Goal: Task Accomplishment & Management: Manage account settings

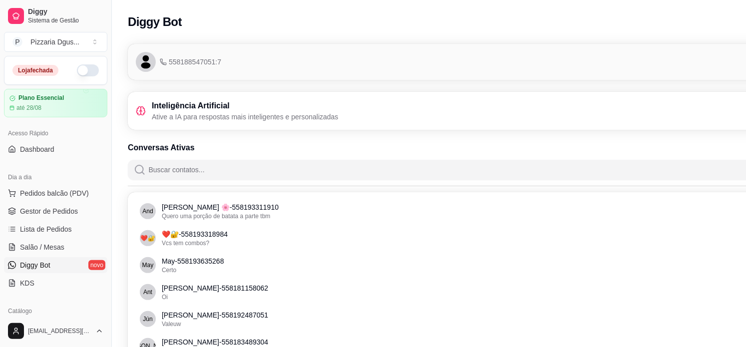
click at [80, 71] on button "button" at bounding box center [88, 70] width 22 height 12
click at [28, 189] on span "Pedidos balcão (PDV)" at bounding box center [54, 193] width 69 height 10
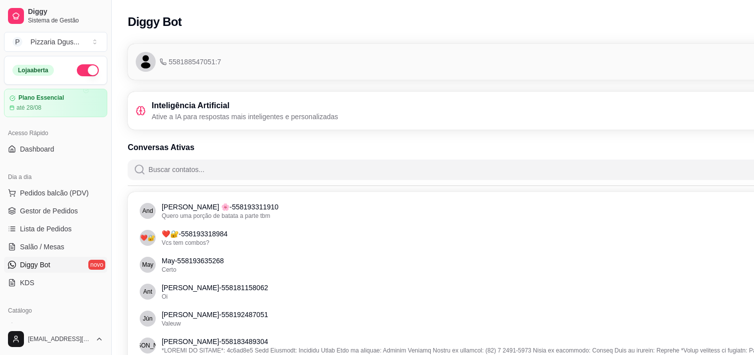
click at [30, 208] on img at bounding box center [73, 187] width 92 height 62
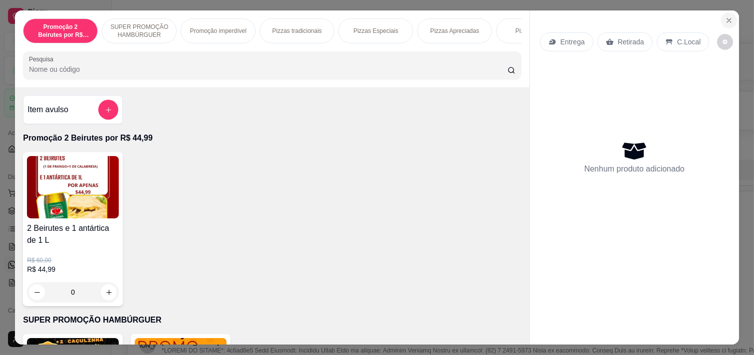
click at [721, 13] on button "Close" at bounding box center [729, 20] width 16 height 16
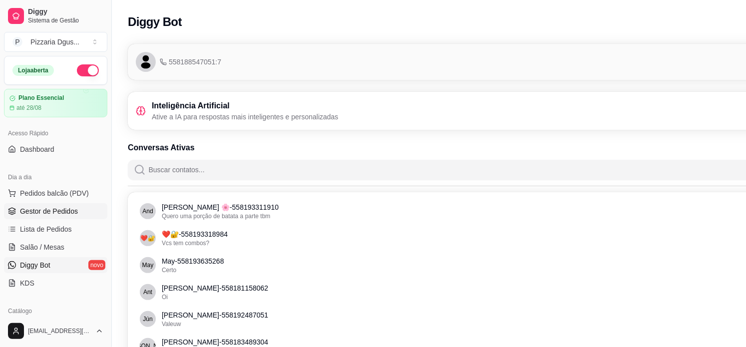
click at [35, 214] on span "Gestor de Pedidos" at bounding box center [49, 211] width 58 height 10
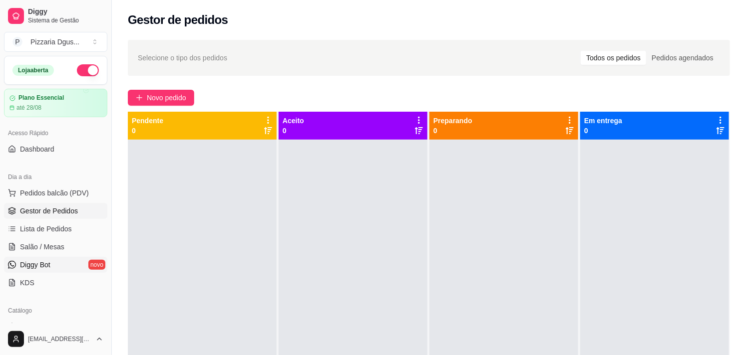
click at [42, 266] on span "Diggy Bot" at bounding box center [35, 265] width 30 height 10
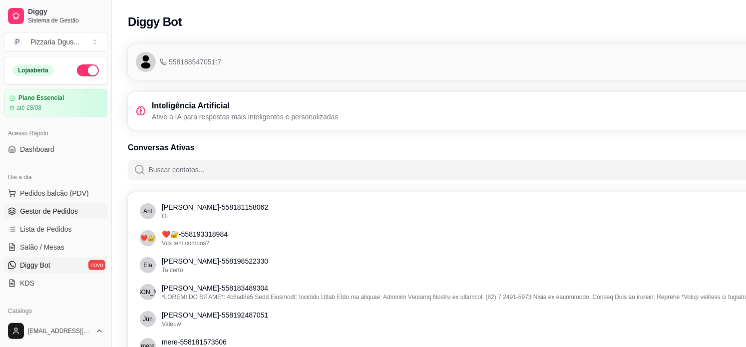
click at [59, 212] on span "Gestor de Pedidos" at bounding box center [49, 211] width 58 height 10
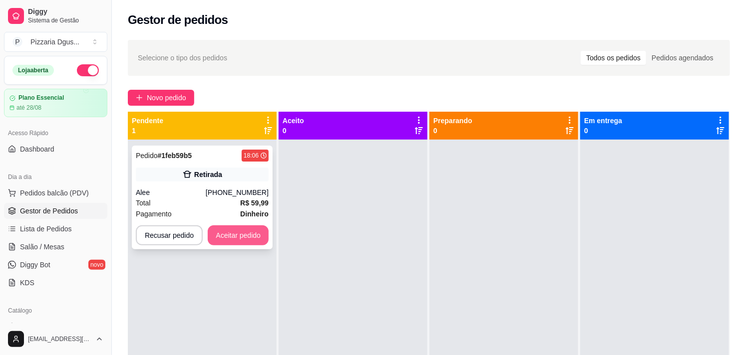
click at [258, 233] on button "Aceitar pedido" at bounding box center [238, 236] width 61 height 20
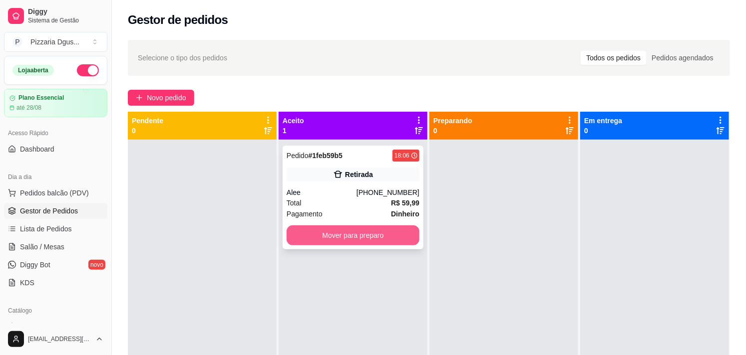
click at [352, 243] on button "Mover para preparo" at bounding box center [353, 236] width 133 height 20
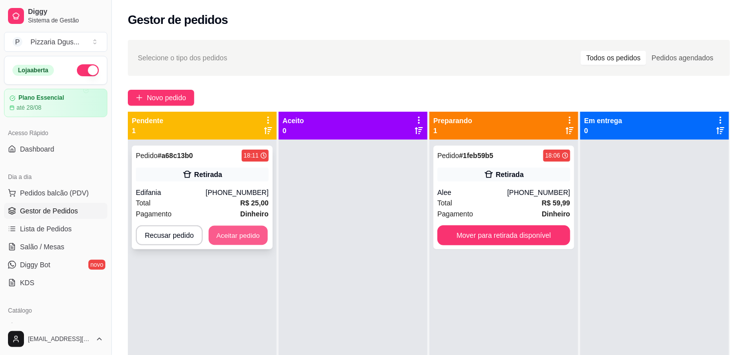
click at [245, 232] on button "Aceitar pedido" at bounding box center [238, 235] width 59 height 19
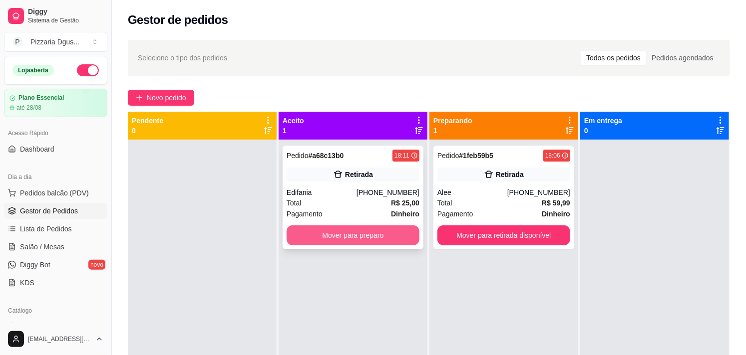
click at [316, 237] on button "Mover para preparo" at bounding box center [353, 236] width 133 height 20
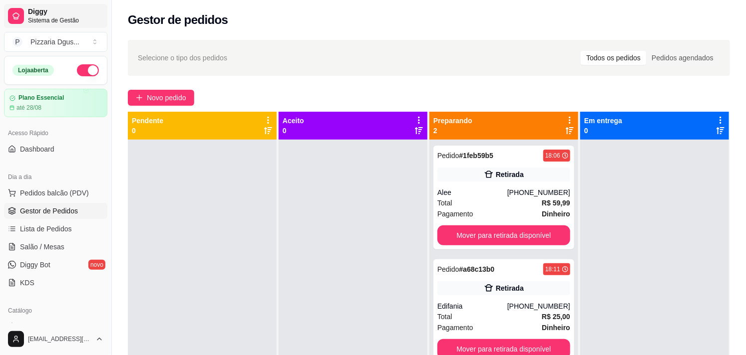
click at [45, 10] on span "Diggy" at bounding box center [65, 11] width 75 height 9
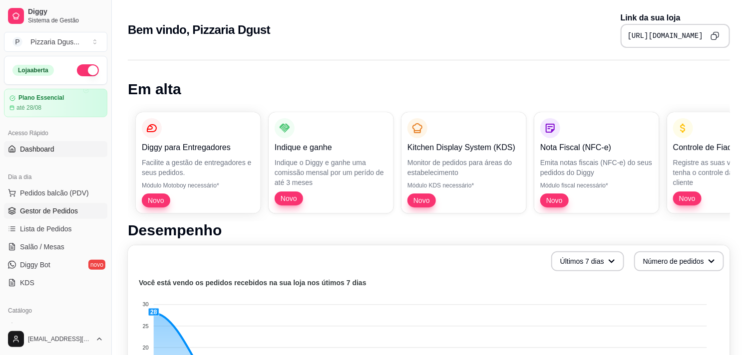
click at [68, 207] on span "Gestor de Pedidos" at bounding box center [49, 211] width 58 height 10
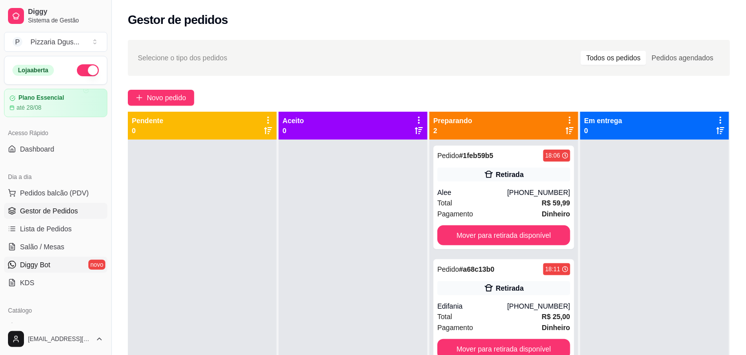
click at [39, 265] on span "Diggy Bot" at bounding box center [35, 265] width 30 height 10
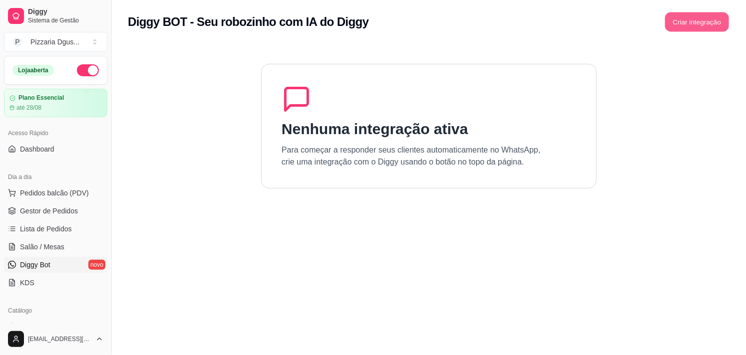
click at [687, 26] on button "Criar integração" at bounding box center [697, 21] width 64 height 19
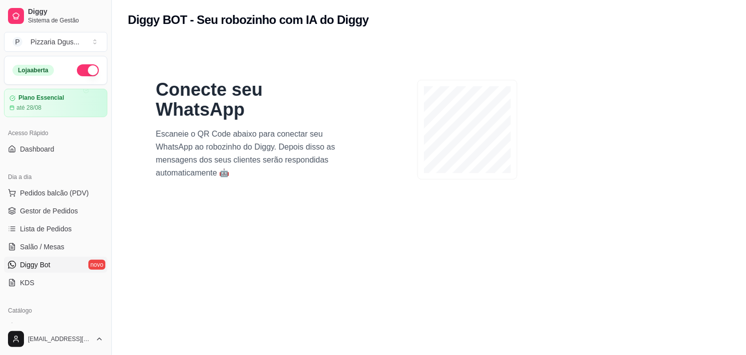
click at [518, 292] on section "Conecte seu WhatsApp Escaneie o QR Code abaixo para conectar seu WhatsApp ao ro…" at bounding box center [429, 217] width 602 height 355
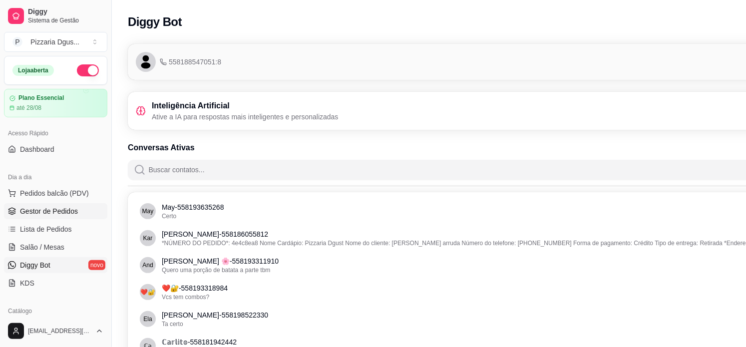
click at [28, 206] on span "Gestor de Pedidos" at bounding box center [49, 211] width 58 height 10
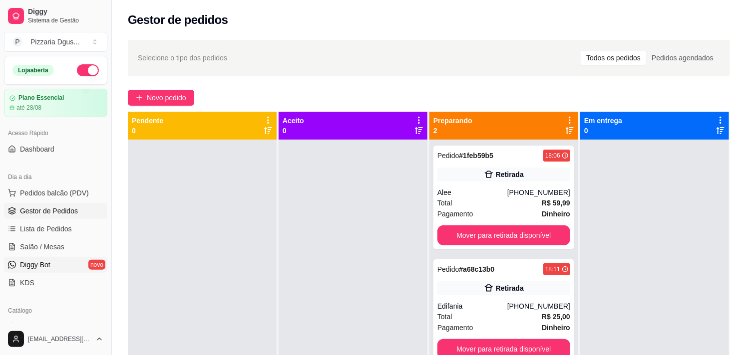
click at [53, 259] on link "Diggy Bot novo" at bounding box center [55, 265] width 103 height 16
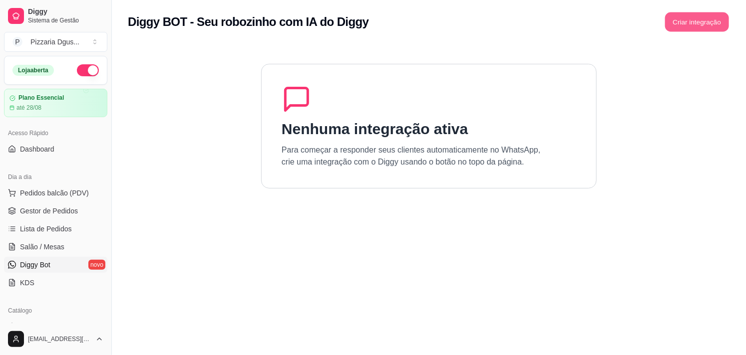
click at [680, 15] on button "Criar integração" at bounding box center [697, 21] width 64 height 19
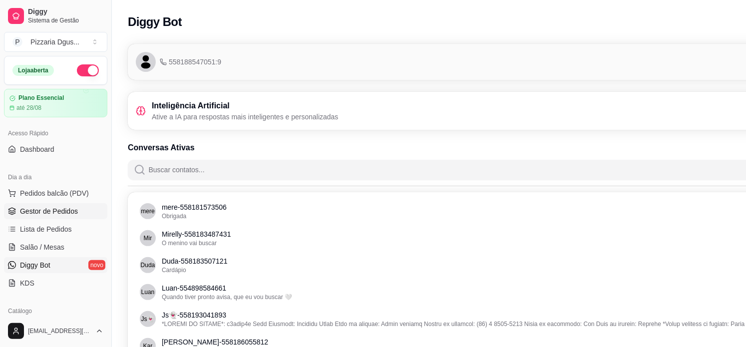
click at [50, 210] on span "Gestor de Pedidos" at bounding box center [49, 211] width 58 height 10
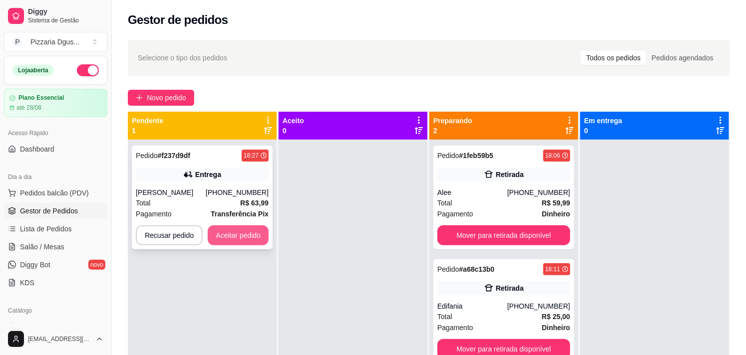
click at [232, 229] on button "Aceitar pedido" at bounding box center [238, 236] width 61 height 20
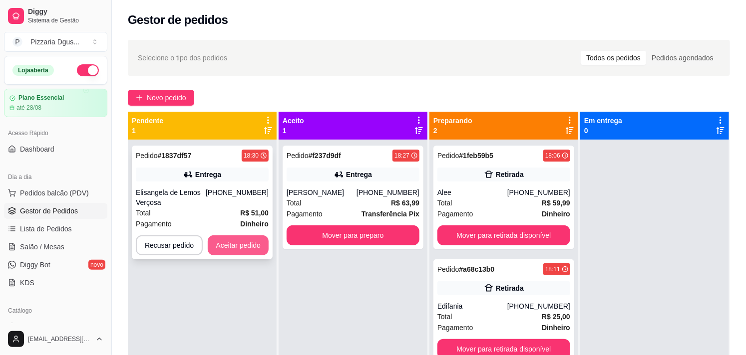
click at [236, 237] on button "Aceitar pedido" at bounding box center [238, 246] width 61 height 20
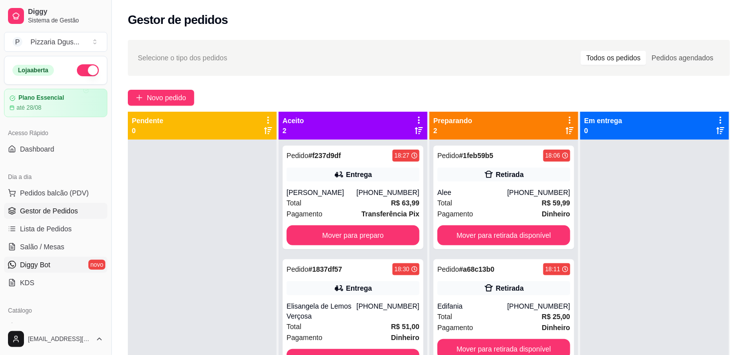
click at [60, 261] on link "Diggy Bot novo" at bounding box center [55, 265] width 103 height 16
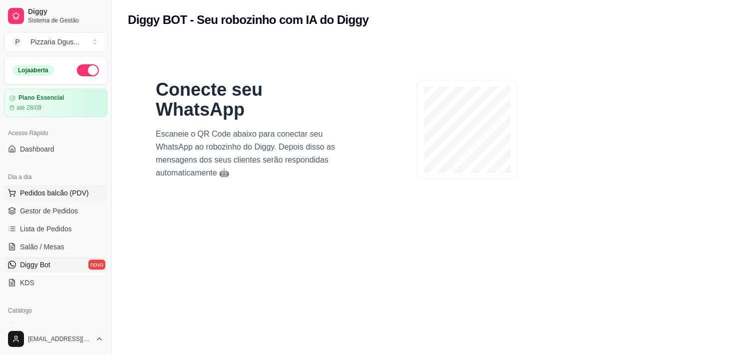
click at [62, 188] on span "Pedidos balcão (PDV)" at bounding box center [54, 193] width 69 height 10
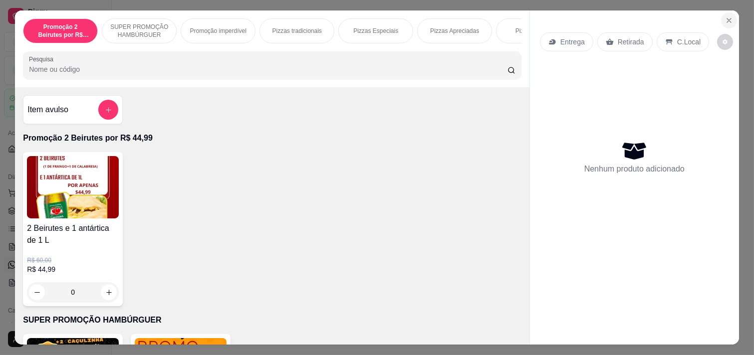
click at [726, 16] on icon "Close" at bounding box center [729, 20] width 8 height 8
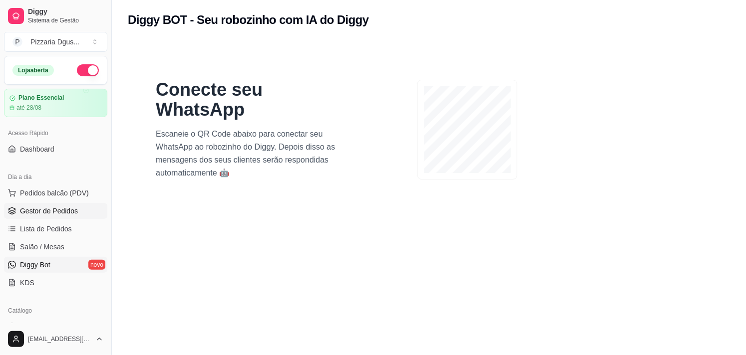
click at [68, 213] on span "Gestor de Pedidos" at bounding box center [49, 211] width 58 height 10
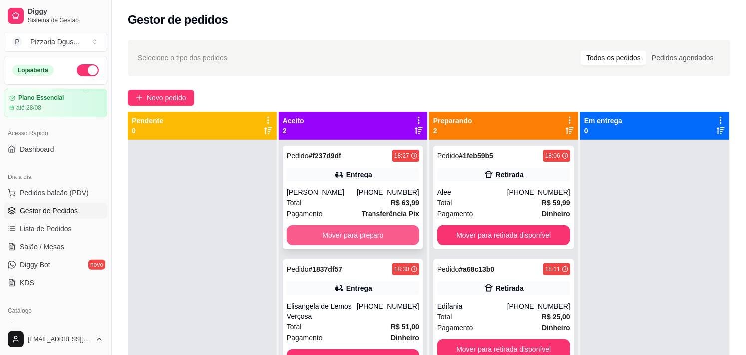
click at [346, 236] on button "Mover para preparo" at bounding box center [353, 236] width 133 height 20
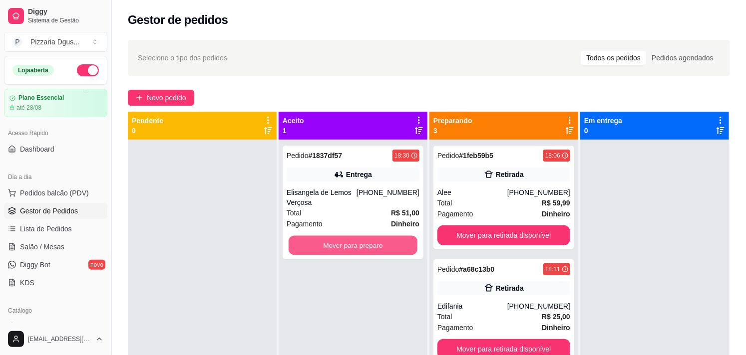
click at [346, 236] on button "Mover para preparo" at bounding box center [353, 245] width 129 height 19
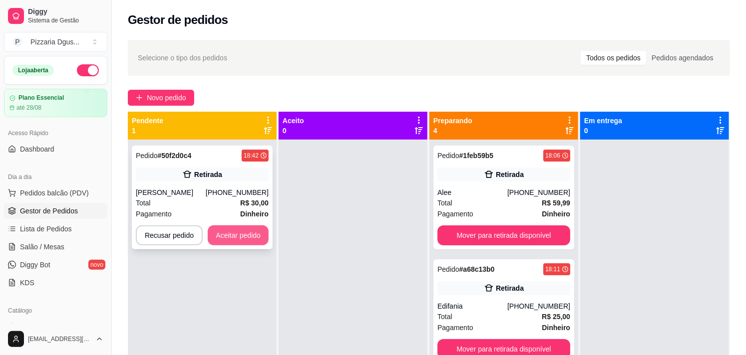
click at [248, 228] on button "Aceitar pedido" at bounding box center [238, 236] width 61 height 20
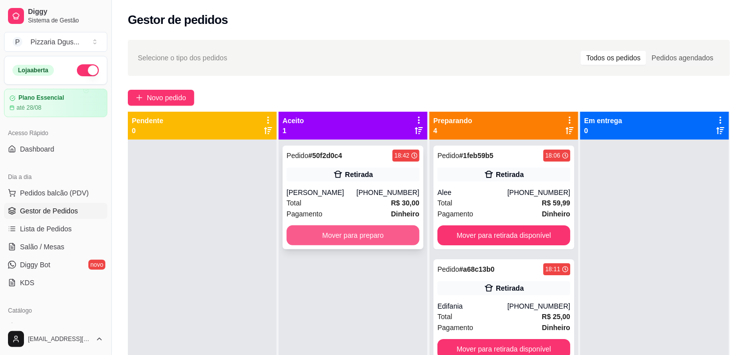
click at [331, 236] on button "Mover para preparo" at bounding box center [353, 236] width 133 height 20
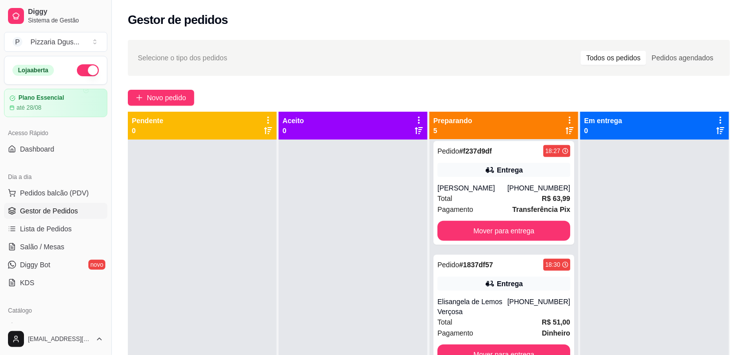
scroll to position [233, 0]
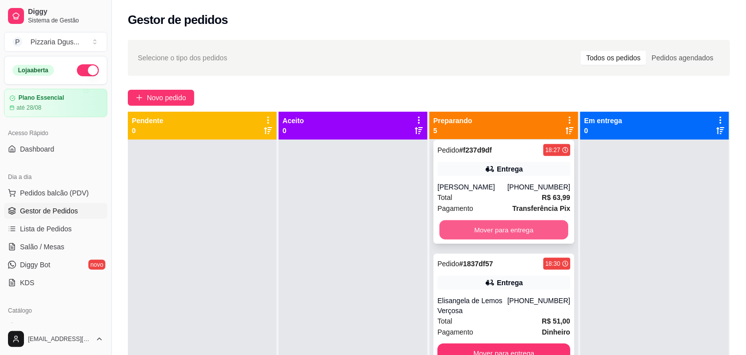
click at [527, 229] on button "Mover para entrega" at bounding box center [503, 230] width 129 height 19
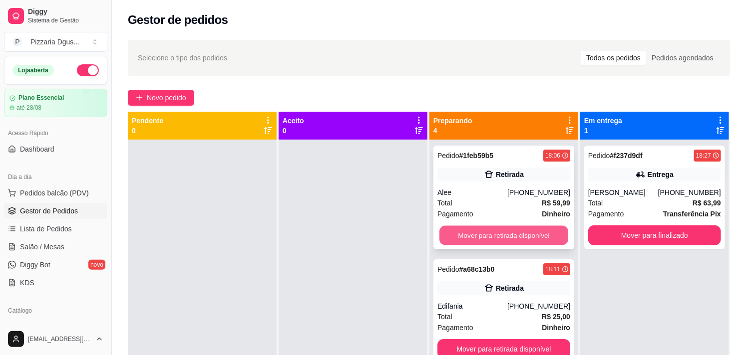
click at [527, 236] on button "Mover para retirada disponível" at bounding box center [503, 235] width 129 height 19
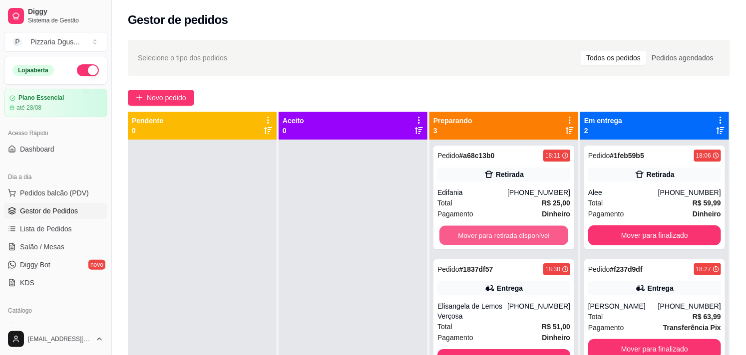
click at [527, 236] on button "Mover para retirada disponível" at bounding box center [503, 235] width 129 height 19
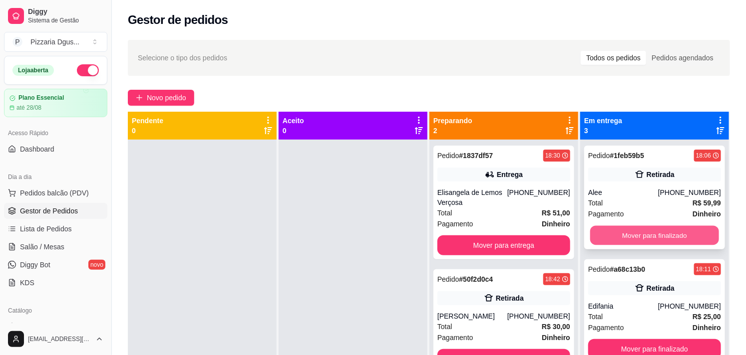
click at [690, 238] on button "Mover para finalizado" at bounding box center [654, 235] width 129 height 19
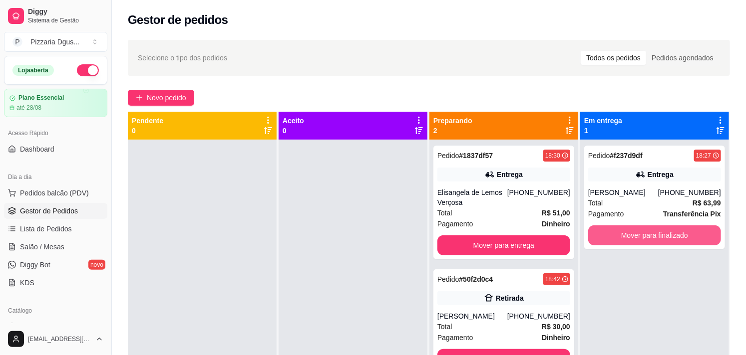
click at [690, 238] on button "Mover para finalizado" at bounding box center [654, 236] width 133 height 20
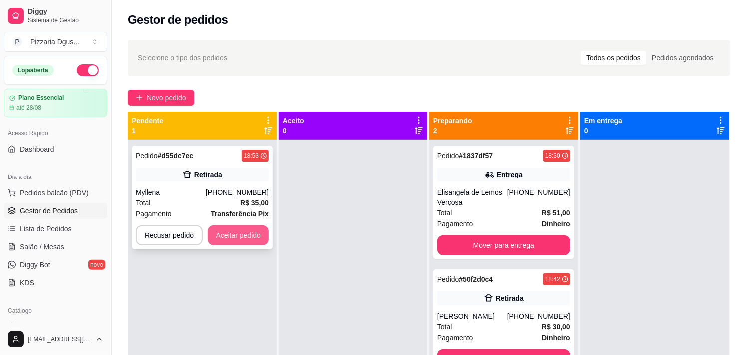
click at [259, 235] on button "Aceitar pedido" at bounding box center [238, 236] width 61 height 20
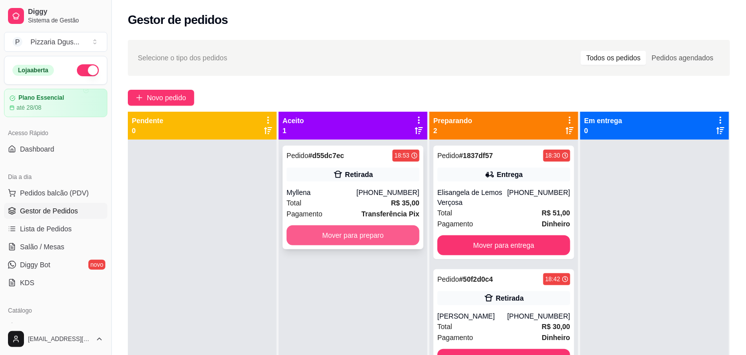
click at [341, 233] on button "Mover para preparo" at bounding box center [353, 236] width 133 height 20
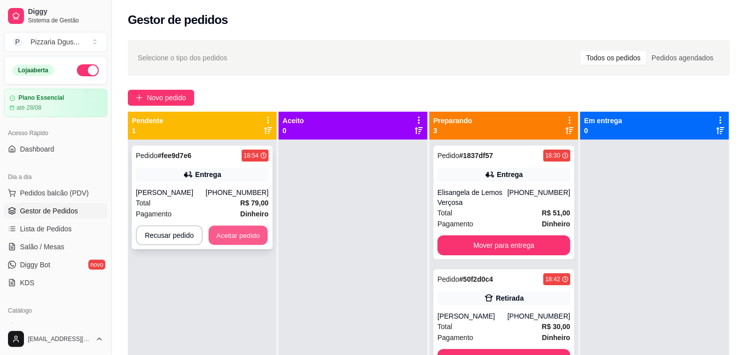
click at [251, 231] on button "Aceitar pedido" at bounding box center [238, 235] width 59 height 19
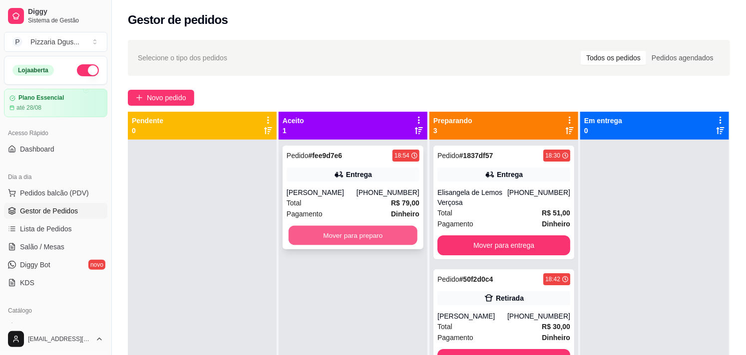
click at [313, 235] on button "Mover para preparo" at bounding box center [353, 235] width 129 height 19
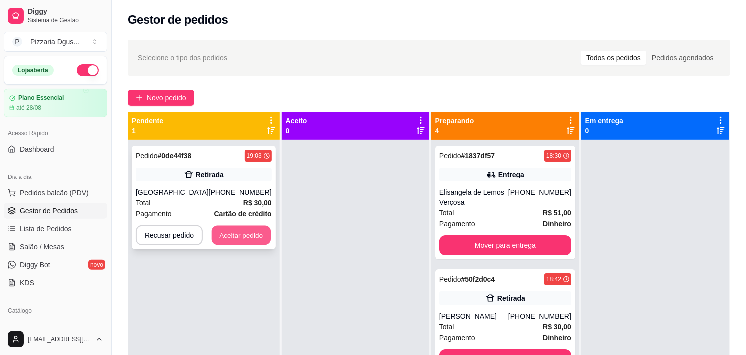
click at [258, 233] on button "Aceitar pedido" at bounding box center [241, 235] width 59 height 19
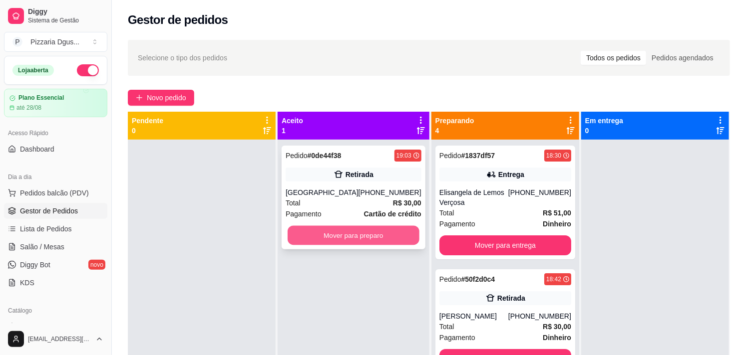
click at [361, 243] on button "Mover para preparo" at bounding box center [354, 235] width 132 height 19
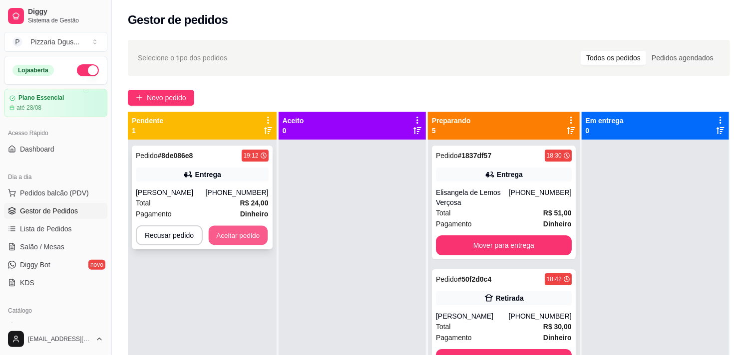
click at [233, 235] on button "Aceitar pedido" at bounding box center [238, 235] width 59 height 19
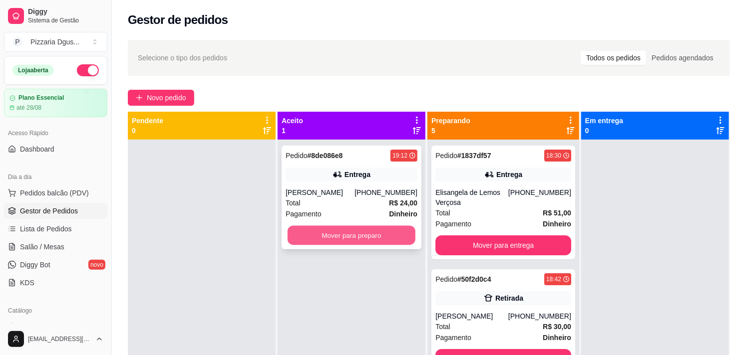
click at [332, 233] on button "Mover para preparo" at bounding box center [352, 235] width 128 height 19
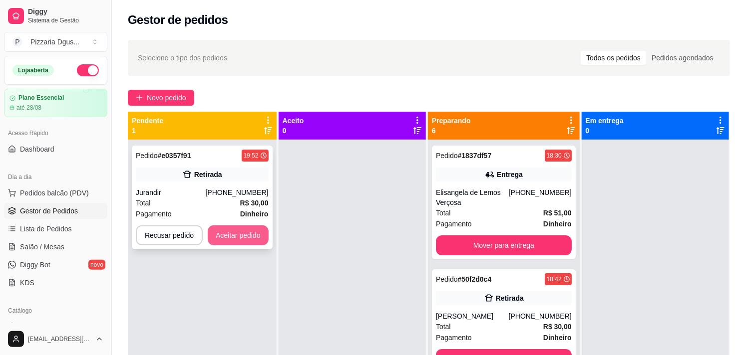
click at [254, 231] on button "Aceitar pedido" at bounding box center [238, 236] width 61 height 20
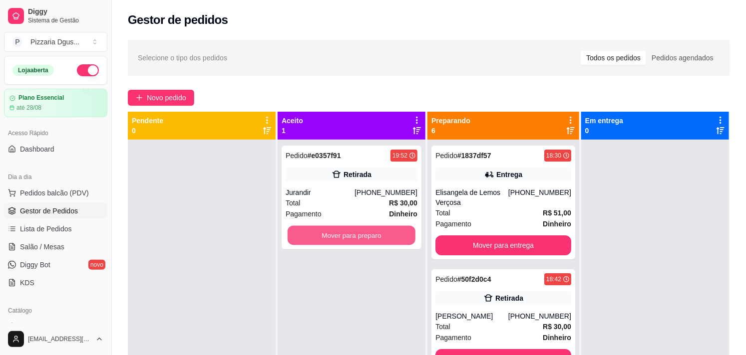
click at [351, 242] on button "Mover para preparo" at bounding box center [352, 235] width 128 height 19
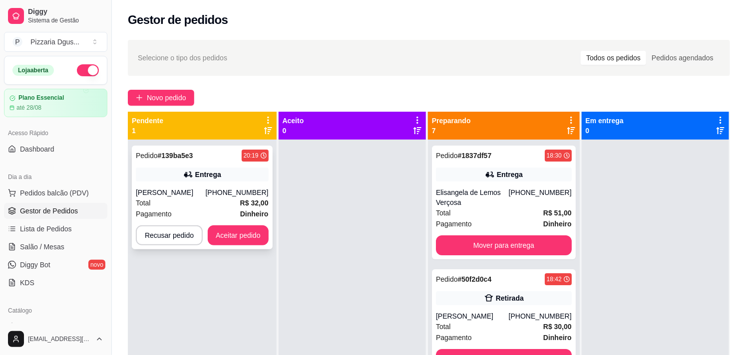
click at [243, 224] on div "Pedido # 139ba5e3 20:19 Entrega [PERSON_NAME] [PHONE_NUMBER] Total R$ 32,00 Pag…" at bounding box center [202, 198] width 141 height 104
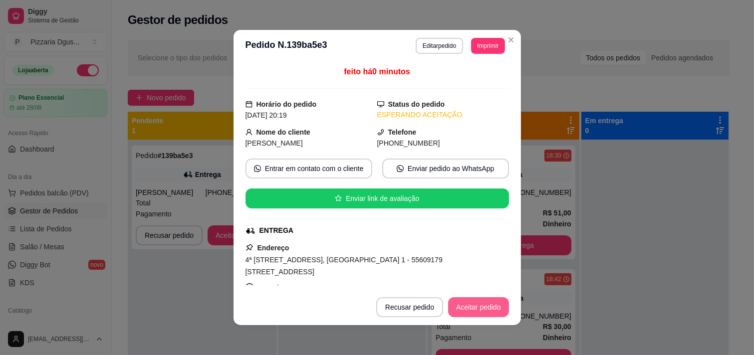
click at [495, 308] on button "Aceitar pedido" at bounding box center [478, 308] width 61 height 20
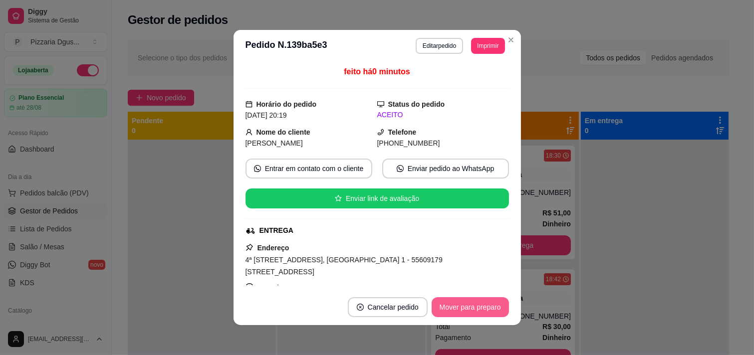
click at [495, 308] on button "Mover para preparo" at bounding box center [470, 308] width 77 height 20
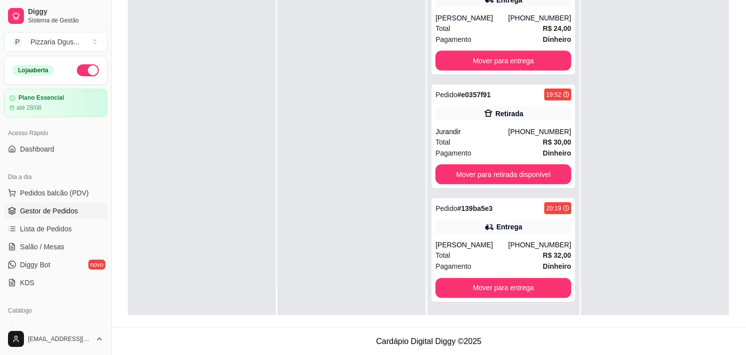
scroll to position [152, 0]
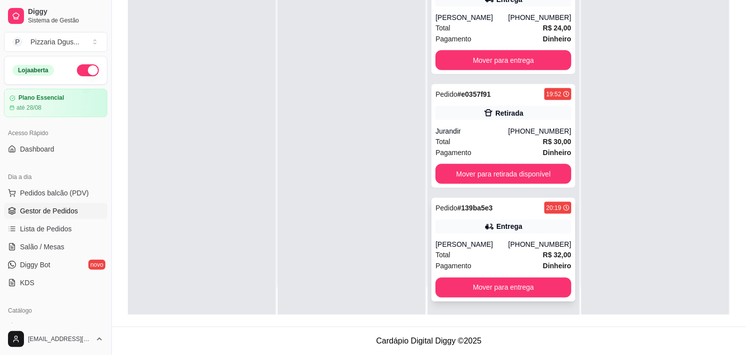
click at [516, 214] on div "Pedido # 139ba5e3 20:19 Entrega [PERSON_NAME] [PHONE_NUMBER] Total R$ 32,00 Pag…" at bounding box center [503, 250] width 144 height 104
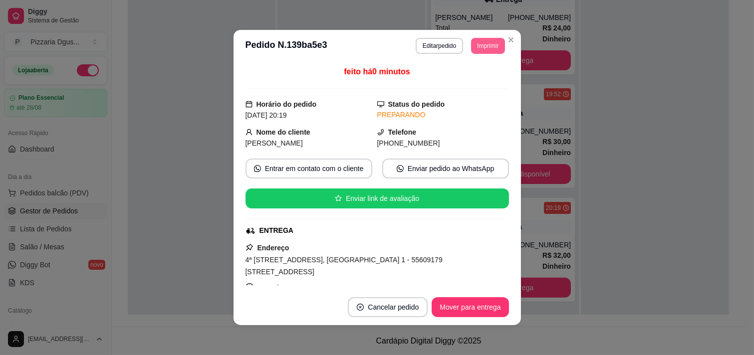
click at [487, 46] on button "Imprimir" at bounding box center [487, 46] width 33 height 16
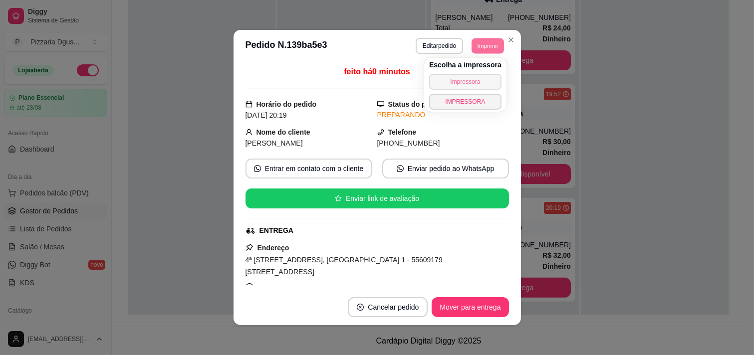
click at [467, 84] on button "Impressora" at bounding box center [465, 82] width 72 height 16
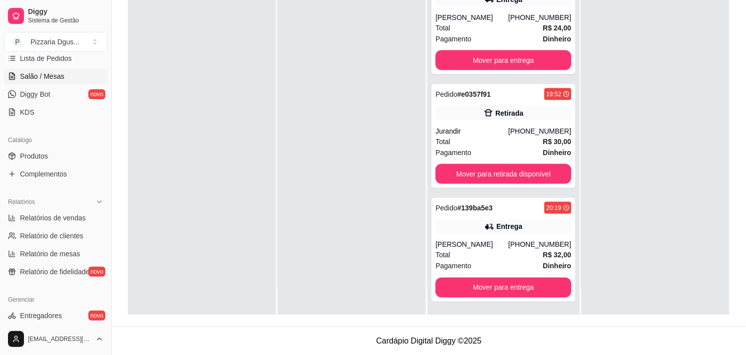
scroll to position [179, 0]
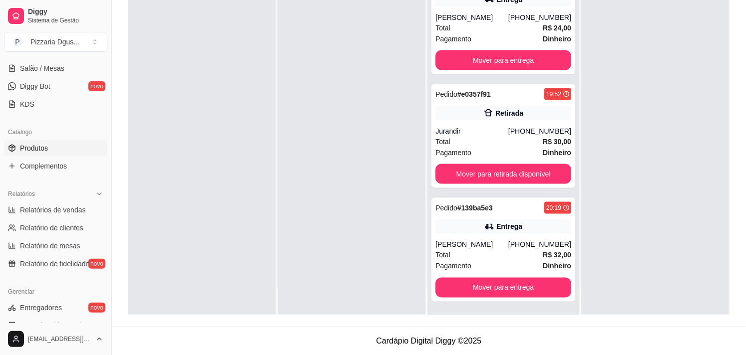
click at [54, 152] on link "Produtos" at bounding box center [55, 148] width 103 height 16
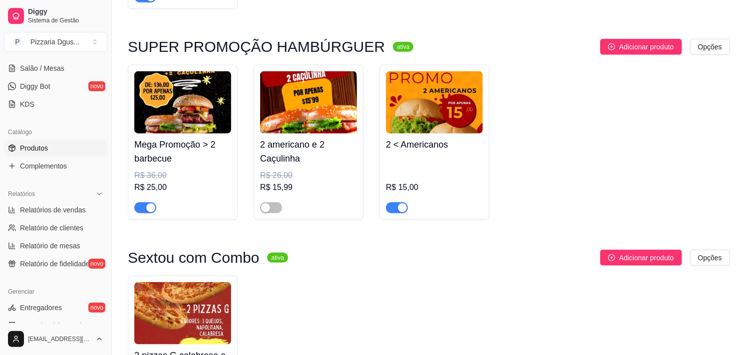
scroll to position [471, 0]
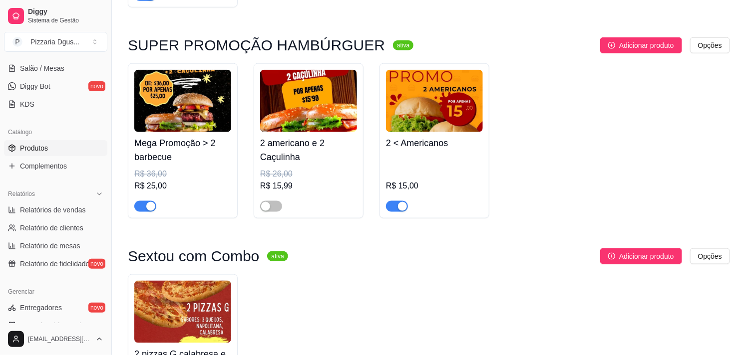
click at [150, 206] on div "button" at bounding box center [150, 206] width 9 height 9
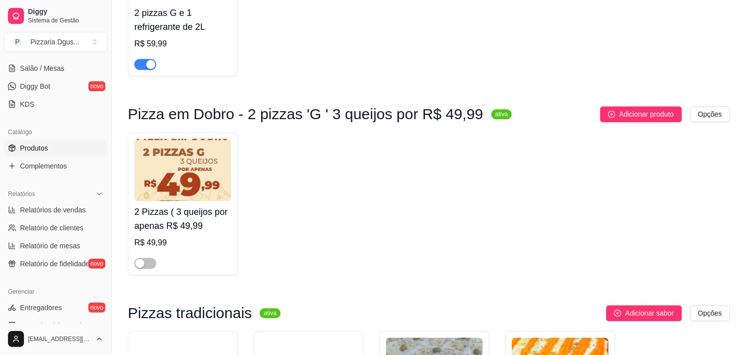
scroll to position [1051, 0]
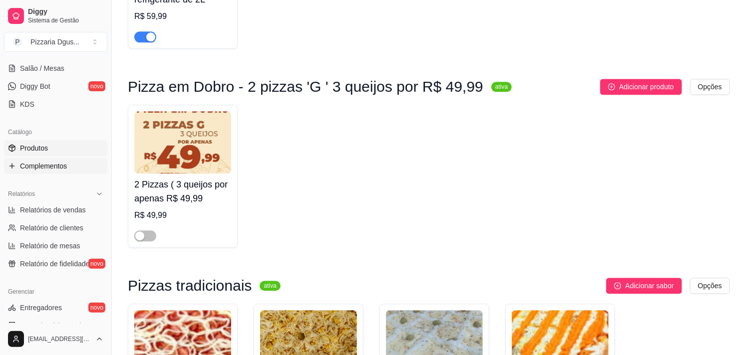
click at [46, 159] on link "Complementos" at bounding box center [55, 166] width 103 height 16
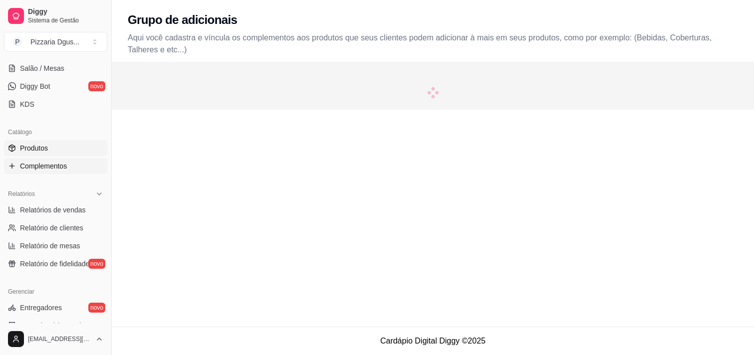
click at [43, 149] on span "Produtos" at bounding box center [34, 148] width 28 height 10
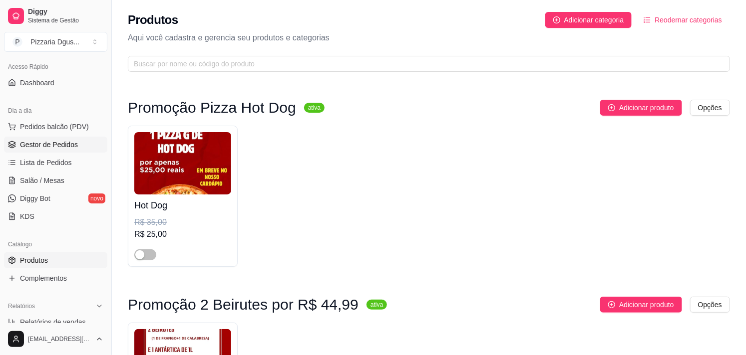
scroll to position [51, 0]
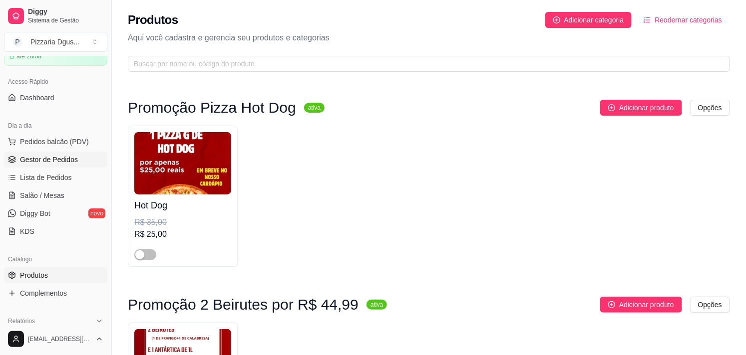
click at [55, 163] on span "Gestor de Pedidos" at bounding box center [49, 160] width 58 height 10
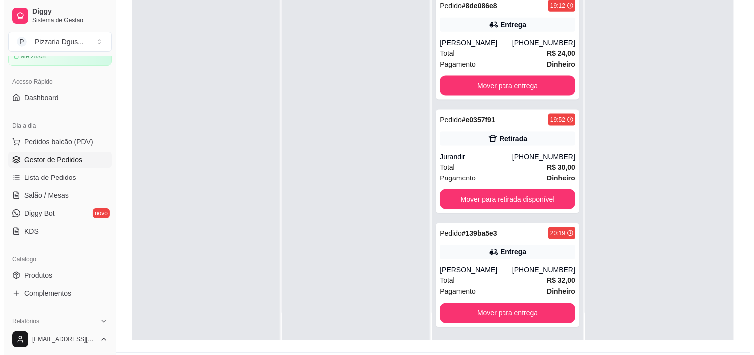
scroll to position [152, 0]
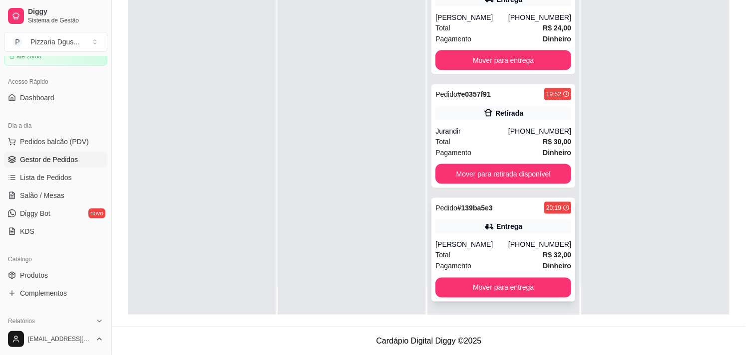
click at [509, 250] on div "Total R$ 32,00" at bounding box center [503, 255] width 136 height 11
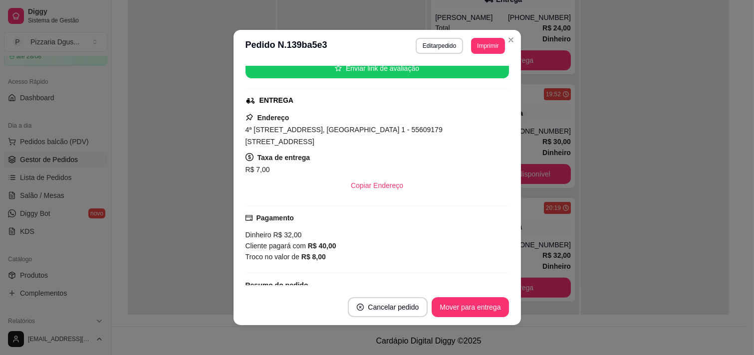
scroll to position [191, 0]
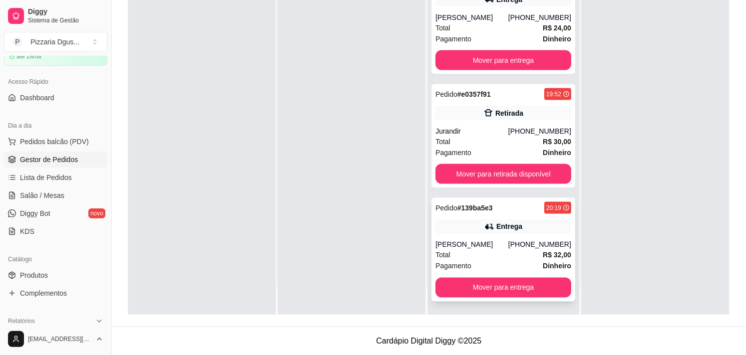
click at [543, 263] on strong "Dinheiro" at bounding box center [557, 267] width 28 height 8
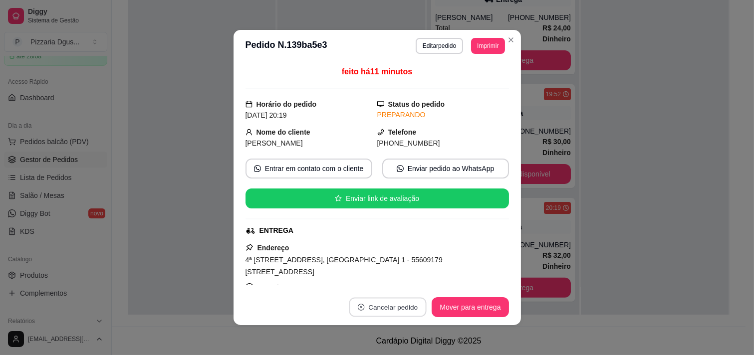
click at [390, 311] on button "Cancelar pedido" at bounding box center [388, 307] width 77 height 19
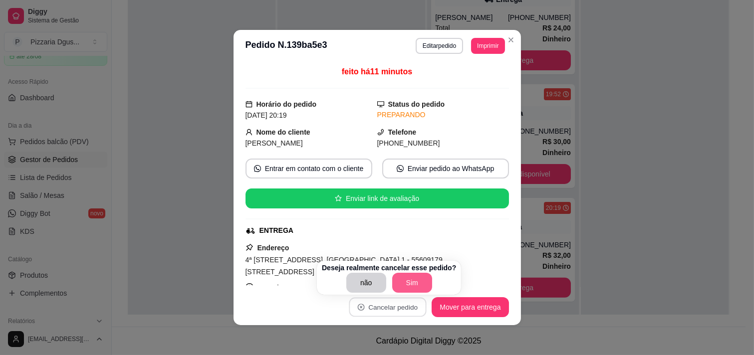
click at [411, 286] on button "Sim" at bounding box center [412, 283] width 40 height 20
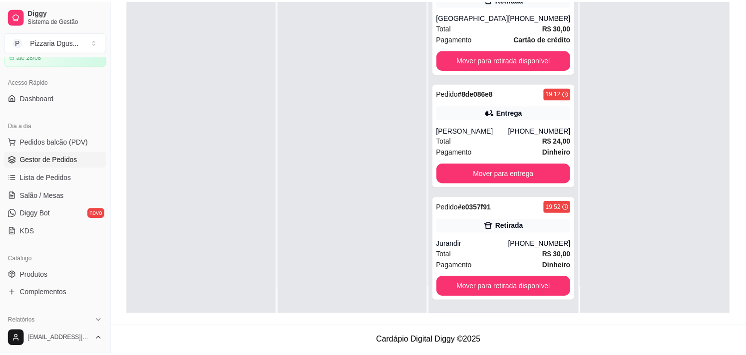
scroll to position [461, 0]
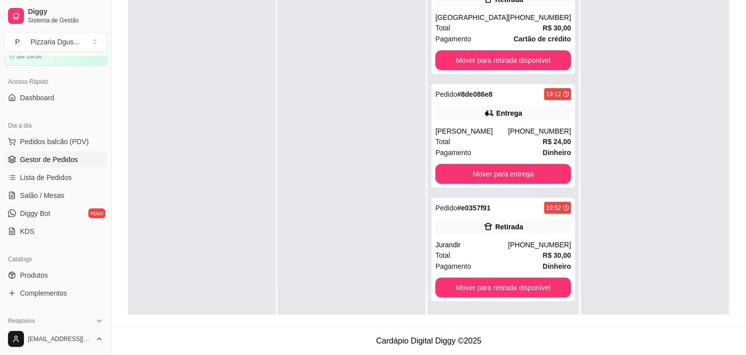
click at [631, 256] on div at bounding box center [655, 137] width 148 height 355
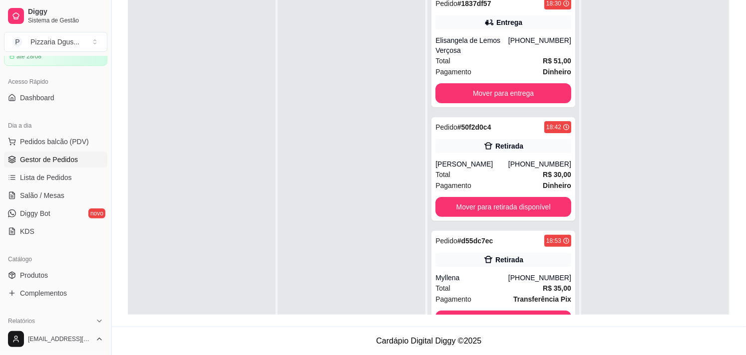
scroll to position [0, 0]
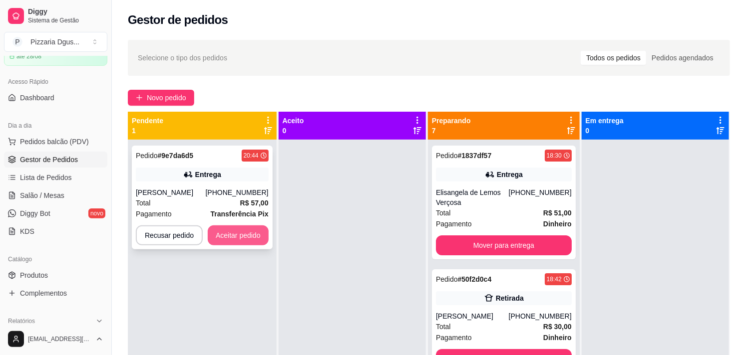
click at [218, 237] on button "Aceitar pedido" at bounding box center [238, 236] width 61 height 20
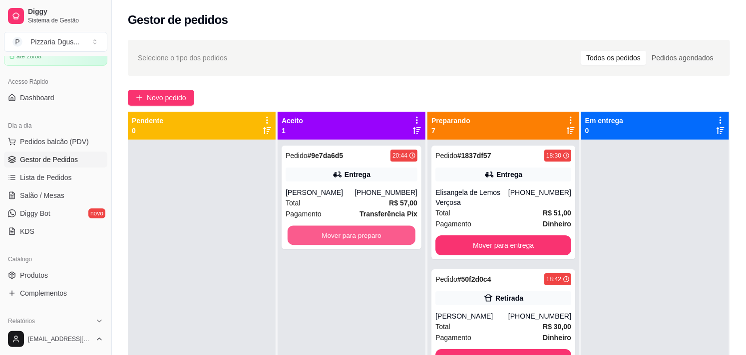
click at [327, 239] on button "Mover para preparo" at bounding box center [352, 235] width 128 height 19
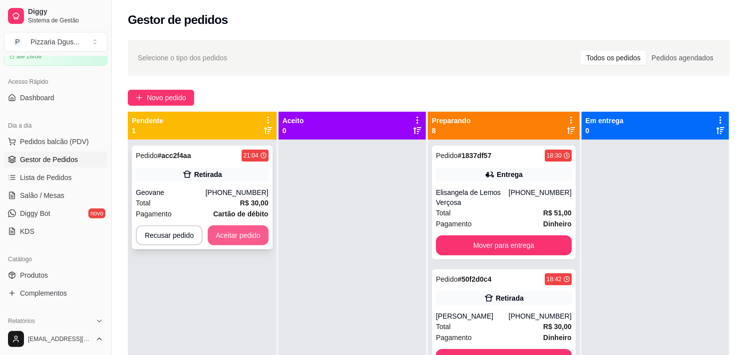
click at [254, 244] on button "Aceitar pedido" at bounding box center [238, 236] width 61 height 20
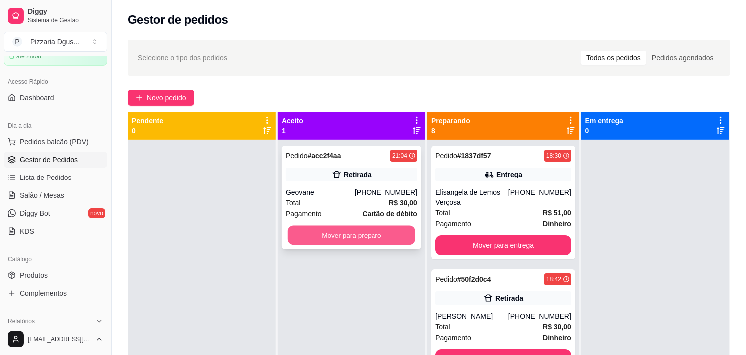
click at [332, 240] on button "Mover para preparo" at bounding box center [352, 235] width 128 height 19
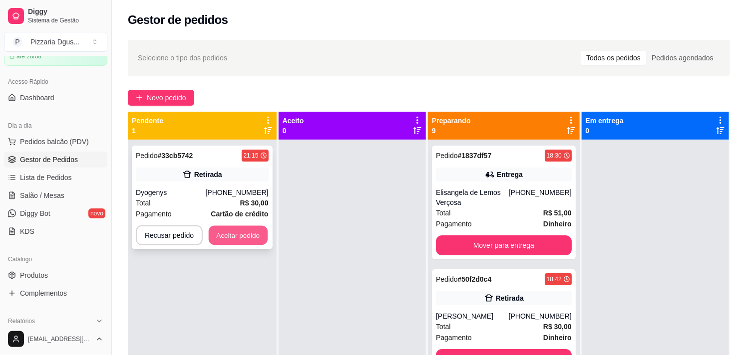
click at [221, 231] on button "Aceitar pedido" at bounding box center [238, 235] width 59 height 19
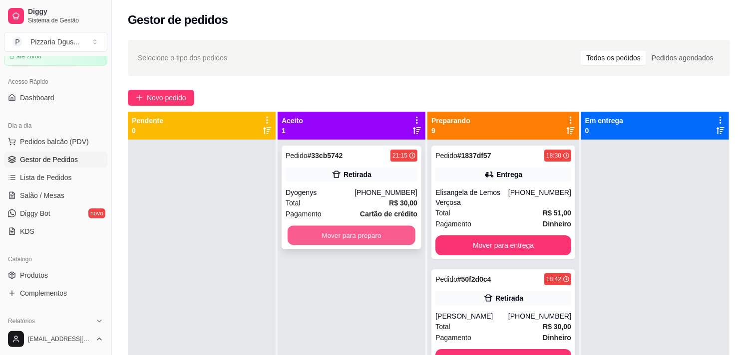
click at [348, 235] on button "Mover para preparo" at bounding box center [352, 235] width 128 height 19
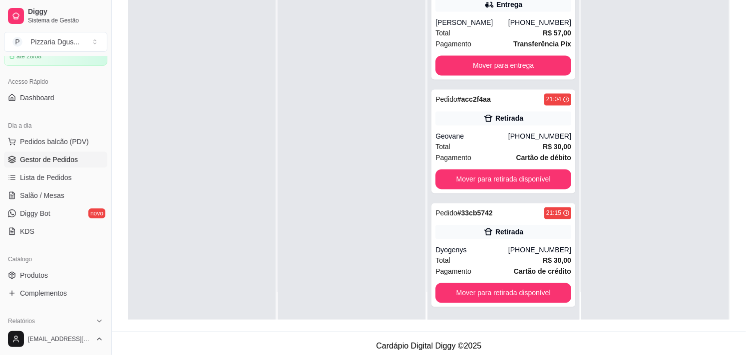
scroll to position [152, 0]
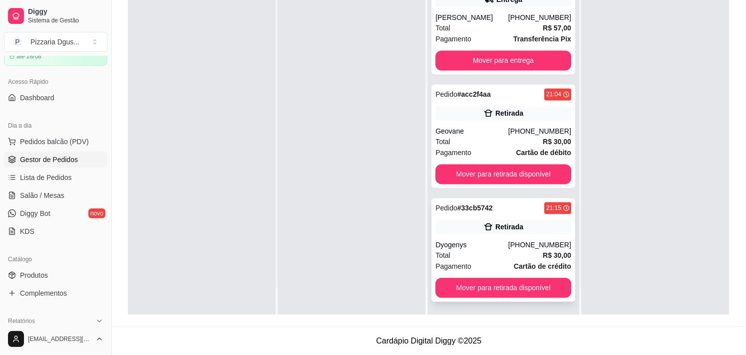
click at [482, 251] on div "Total R$ 30,00" at bounding box center [503, 256] width 136 height 11
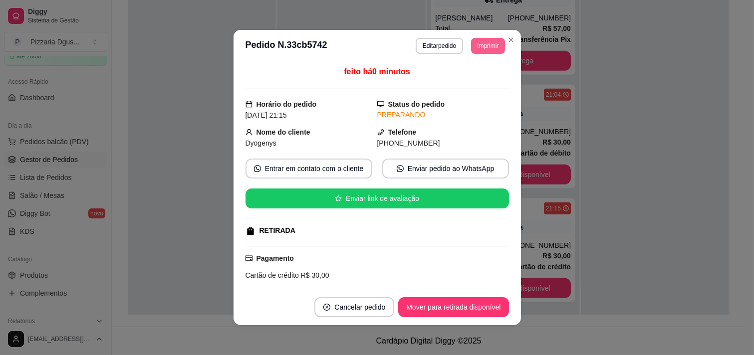
click at [475, 51] on button "Imprimir" at bounding box center [487, 46] width 33 height 16
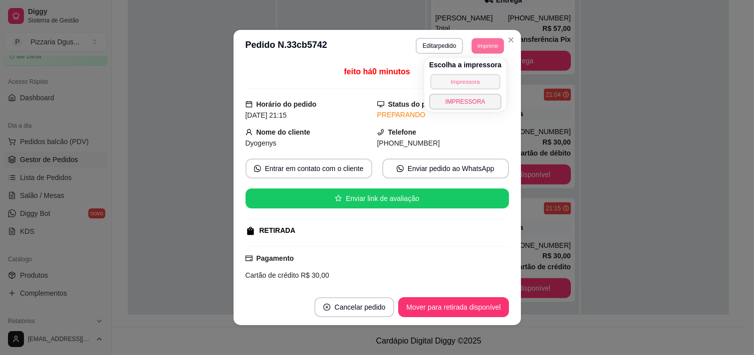
click at [478, 83] on button "Impressora" at bounding box center [465, 81] width 70 height 15
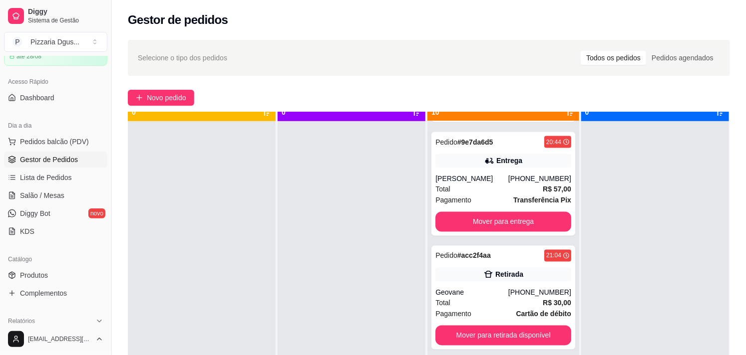
scroll to position [27, 0]
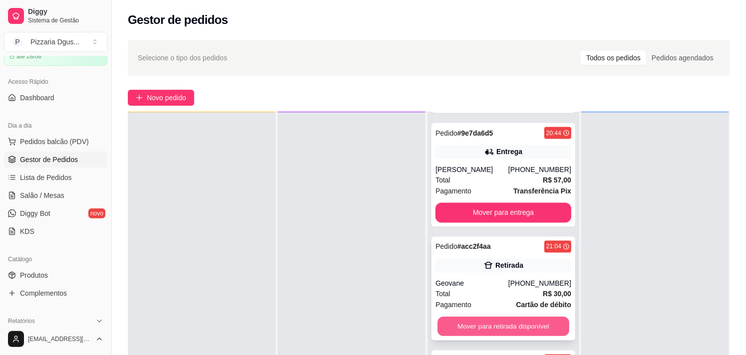
click at [496, 325] on button "Mover para retirada disponível" at bounding box center [503, 327] width 132 height 19
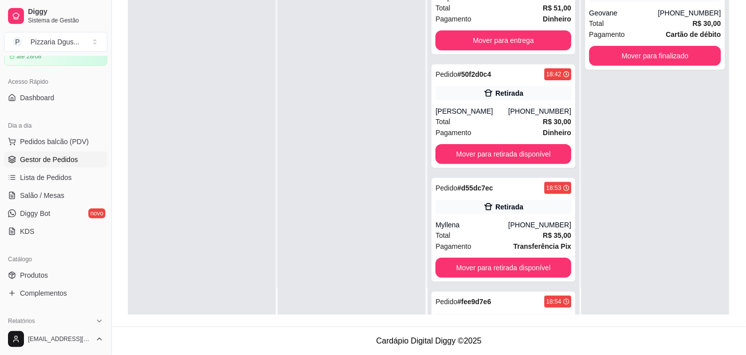
scroll to position [0, 0]
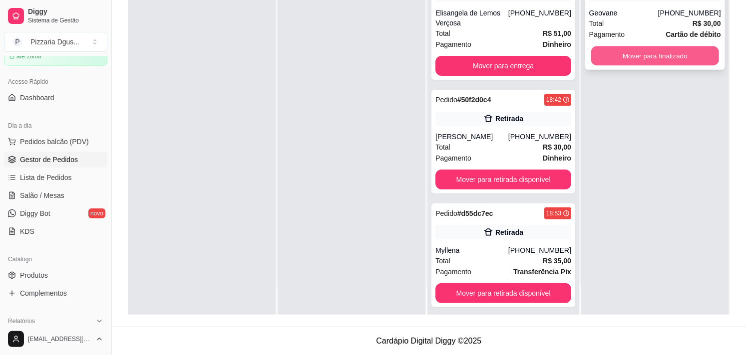
click at [638, 52] on button "Mover para finalizado" at bounding box center [655, 55] width 128 height 19
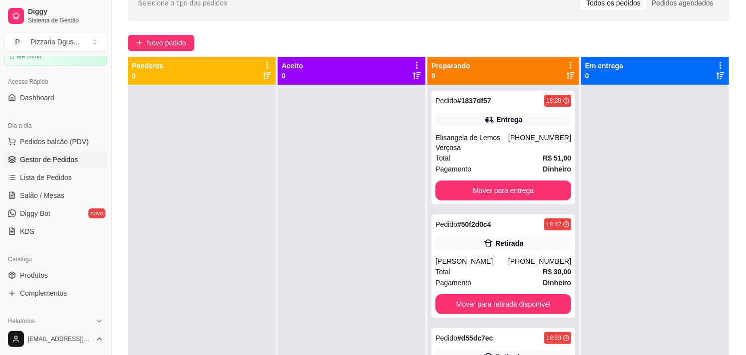
scroll to position [39, 0]
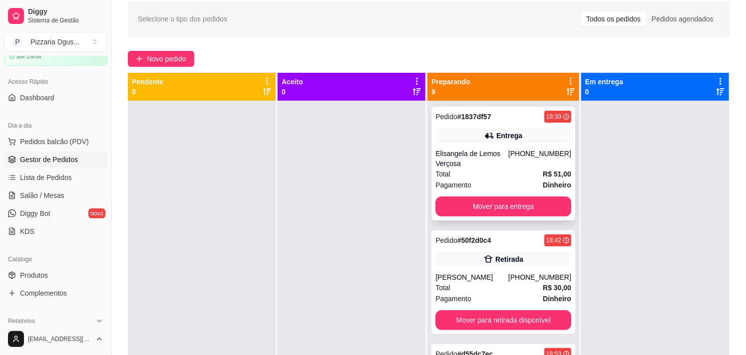
click at [544, 173] on strong "R$ 51,00" at bounding box center [557, 174] width 28 height 8
click at [521, 205] on button "Mover para entrega" at bounding box center [503, 206] width 132 height 19
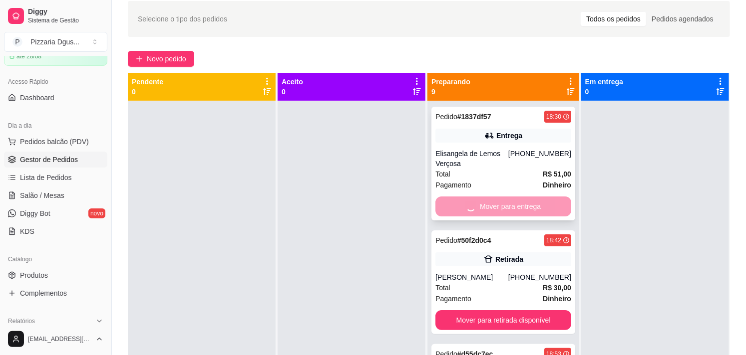
click at [521, 205] on div "Mover para entrega" at bounding box center [503, 207] width 136 height 20
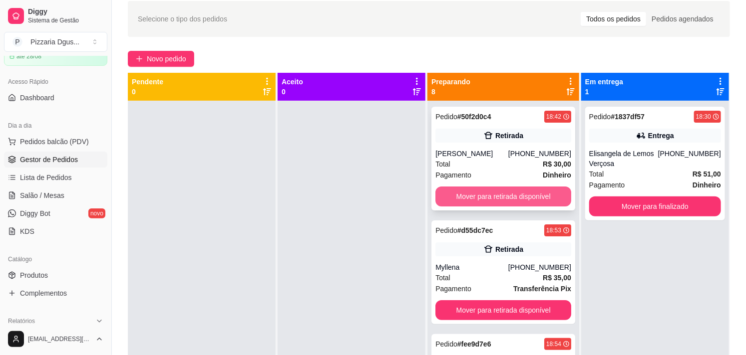
click at [521, 196] on button "Mover para retirada disponível" at bounding box center [503, 197] width 136 height 20
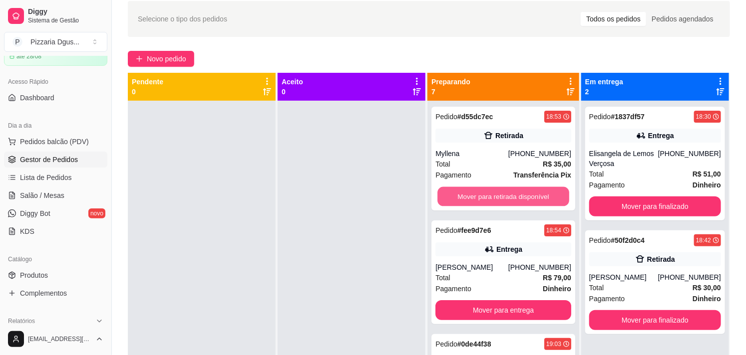
click at [521, 196] on button "Mover para retirada disponível" at bounding box center [503, 196] width 132 height 19
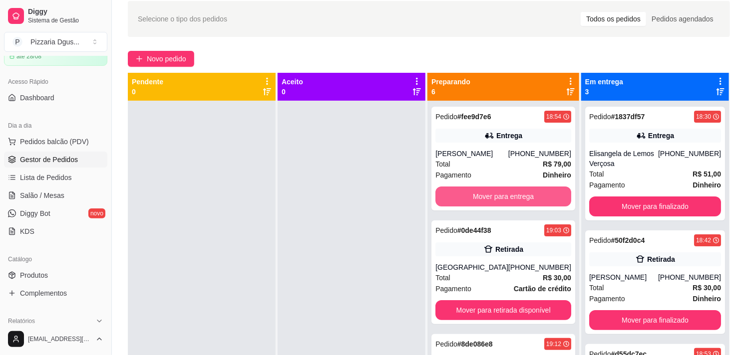
click at [521, 196] on button "Mover para entrega" at bounding box center [503, 197] width 136 height 20
click at [521, 196] on button "Mover para retirada disponível" at bounding box center [503, 197] width 136 height 20
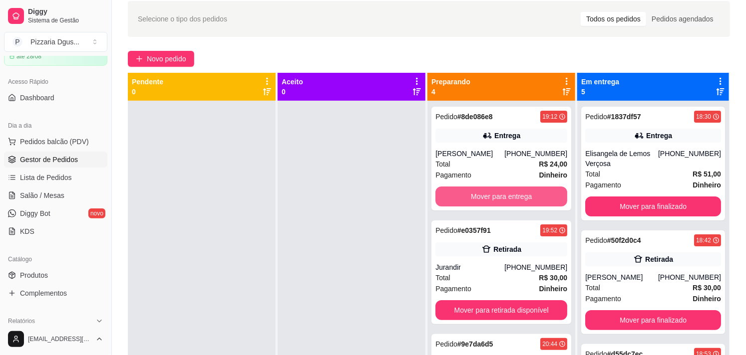
click at [521, 196] on button "Mover para entrega" at bounding box center [501, 197] width 132 height 20
click at [521, 196] on button "Mover para retirada disponível" at bounding box center [501, 197] width 132 height 20
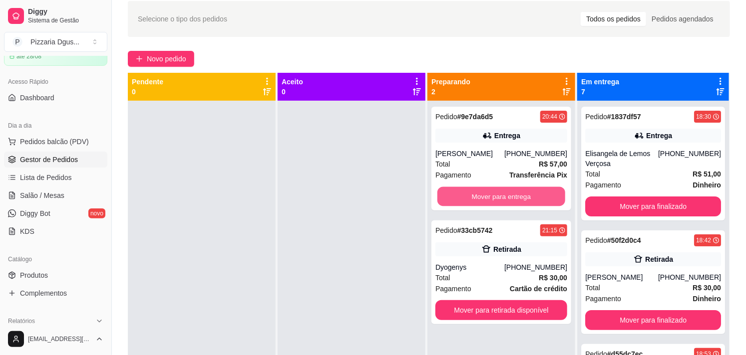
click at [521, 196] on button "Mover para entrega" at bounding box center [501, 196] width 128 height 19
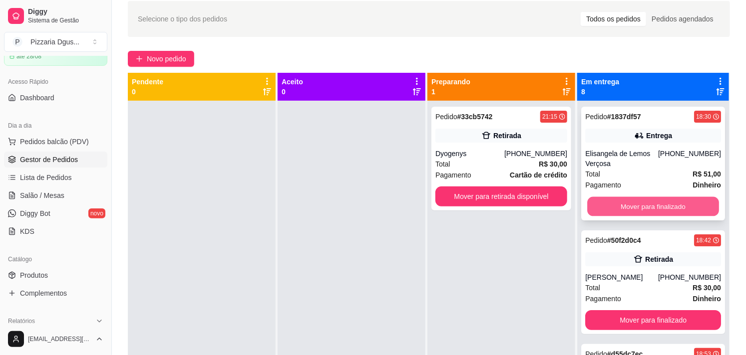
click at [610, 207] on button "Mover para finalizado" at bounding box center [653, 206] width 132 height 19
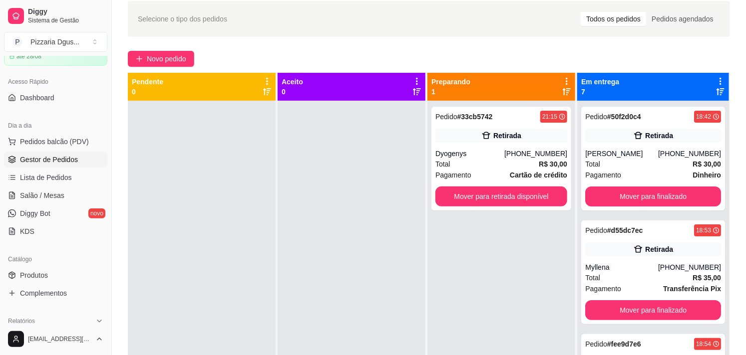
click at [610, 207] on div "Pedido # 50f2d0c4 18:42 Retirada [PERSON_NAME] [PHONE_NUMBER] Total R$ 30,00 Pa…" at bounding box center [653, 159] width 144 height 104
click at [623, 198] on button "Mover para finalizado" at bounding box center [653, 196] width 132 height 19
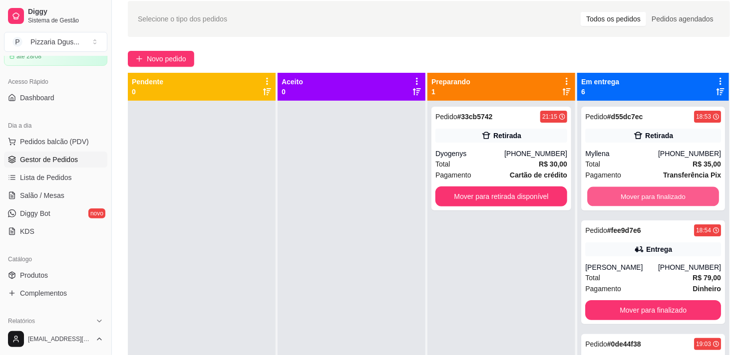
click at [623, 198] on button "Mover para finalizado" at bounding box center [653, 196] width 132 height 19
click at [623, 198] on div "Mover para finalizado" at bounding box center [653, 197] width 136 height 20
click at [623, 198] on button "Mover para finalizado" at bounding box center [653, 196] width 132 height 19
click at [623, 198] on button "Mover para finalizado" at bounding box center [653, 197] width 136 height 20
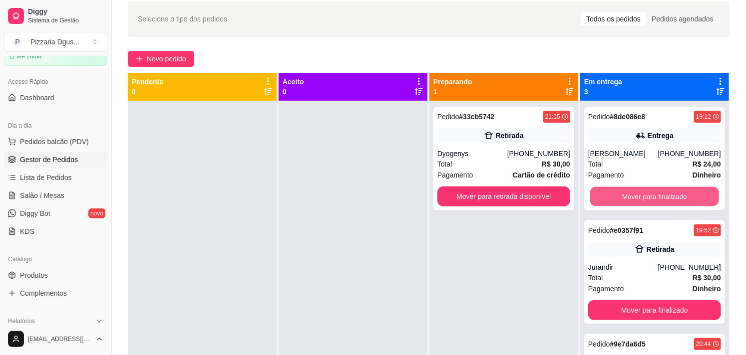
click at [623, 198] on button "Mover para finalizado" at bounding box center [654, 196] width 129 height 19
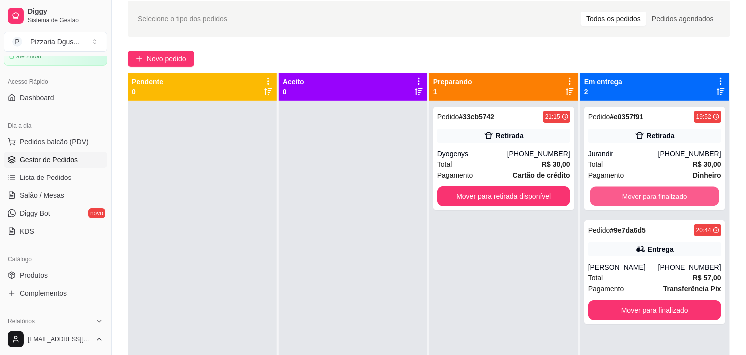
click at [623, 198] on button "Mover para finalizado" at bounding box center [654, 196] width 129 height 19
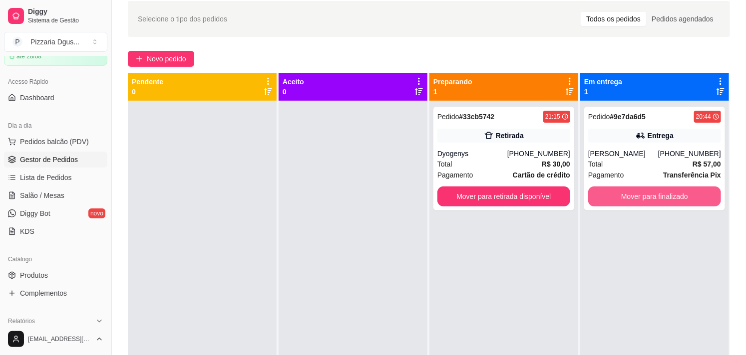
click at [623, 198] on button "Mover para finalizado" at bounding box center [654, 197] width 133 height 20
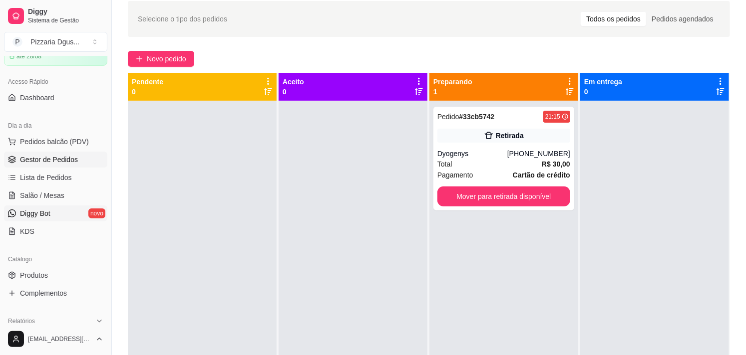
click at [47, 215] on span "Diggy Bot" at bounding box center [35, 214] width 30 height 10
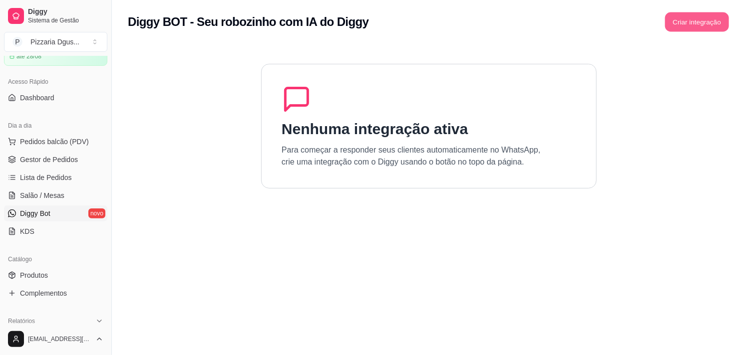
click at [716, 21] on button "Criar integração" at bounding box center [697, 21] width 64 height 19
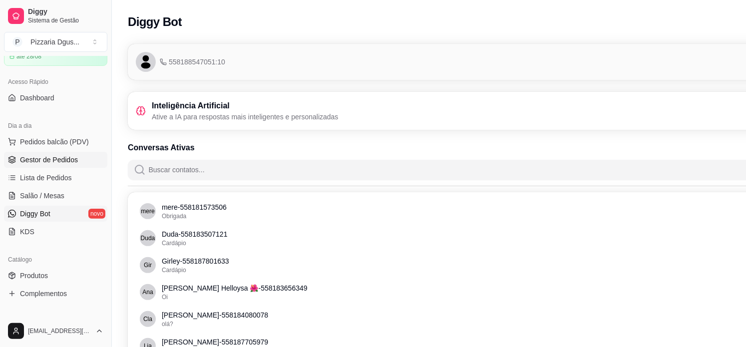
click at [49, 153] on link "Gestor de Pedidos" at bounding box center [55, 160] width 103 height 16
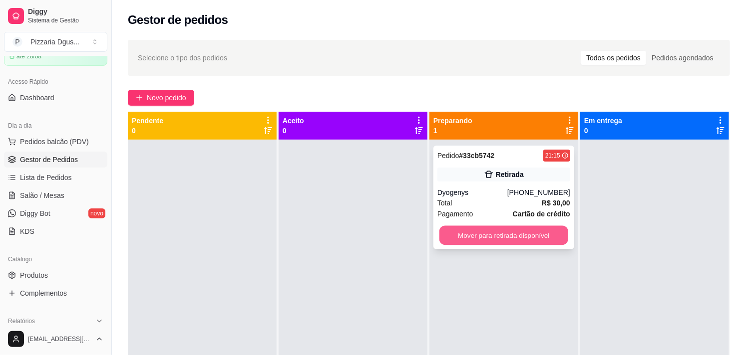
click at [516, 228] on button "Mover para retirada disponível" at bounding box center [503, 235] width 129 height 19
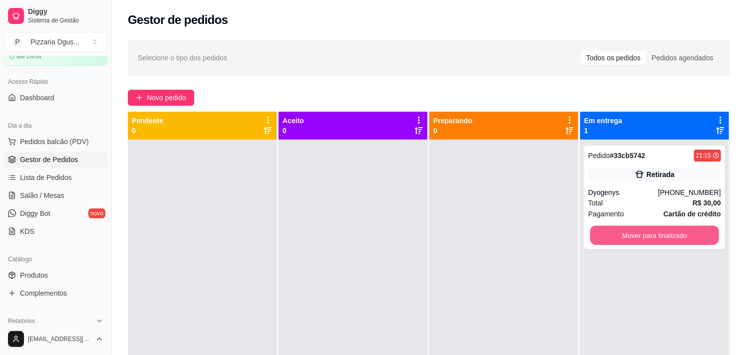
click at [611, 231] on button "Mover para finalizado" at bounding box center [654, 235] width 129 height 19
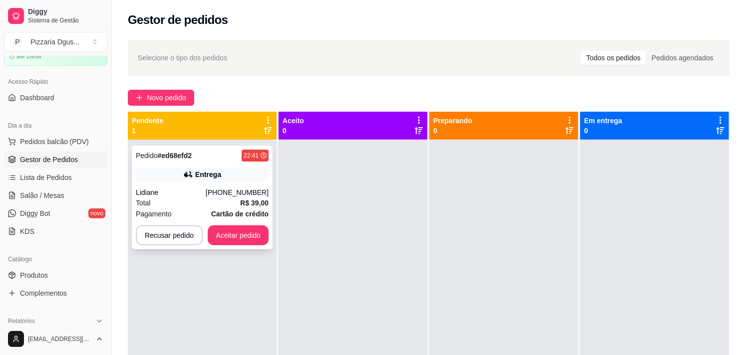
click at [231, 246] on div "Pedido # ed68efd2 22:41 Entrega Lidiane [PHONE_NUMBER] Total R$ 39,00 Pagamento…" at bounding box center [202, 198] width 141 height 104
click at [226, 238] on button "Aceitar pedido" at bounding box center [238, 235] width 59 height 19
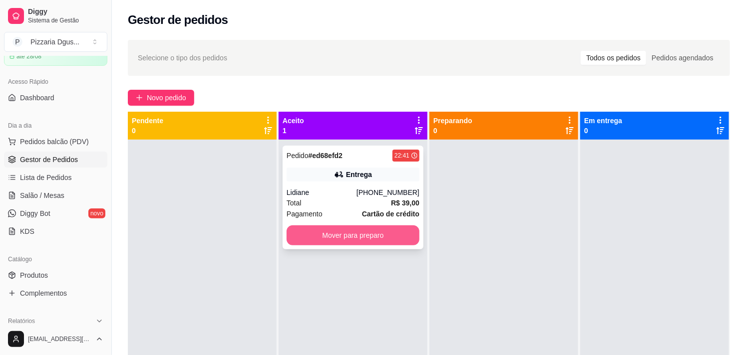
click at [311, 237] on button "Mover para preparo" at bounding box center [353, 236] width 133 height 20
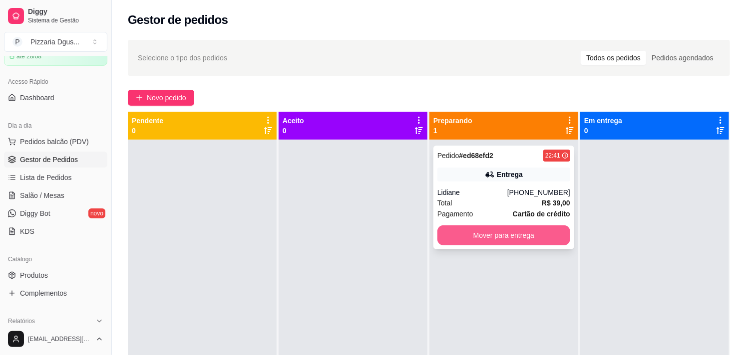
click at [440, 235] on button "Mover para entrega" at bounding box center [503, 236] width 133 height 20
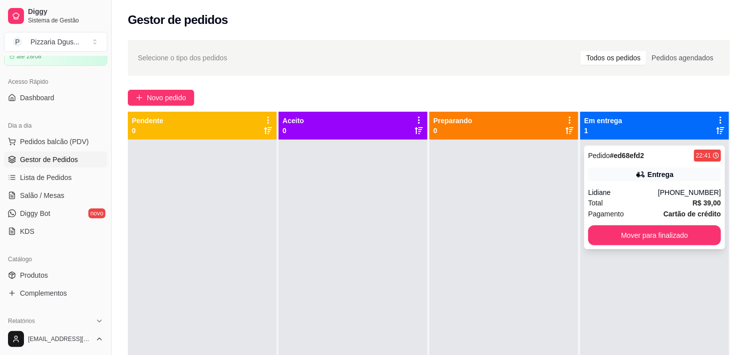
click at [610, 193] on div "Lidiane" at bounding box center [623, 193] width 70 height 10
click at [648, 235] on button "Mover para finalizado" at bounding box center [654, 236] width 133 height 20
